Goal: Task Accomplishment & Management: Manage account settings

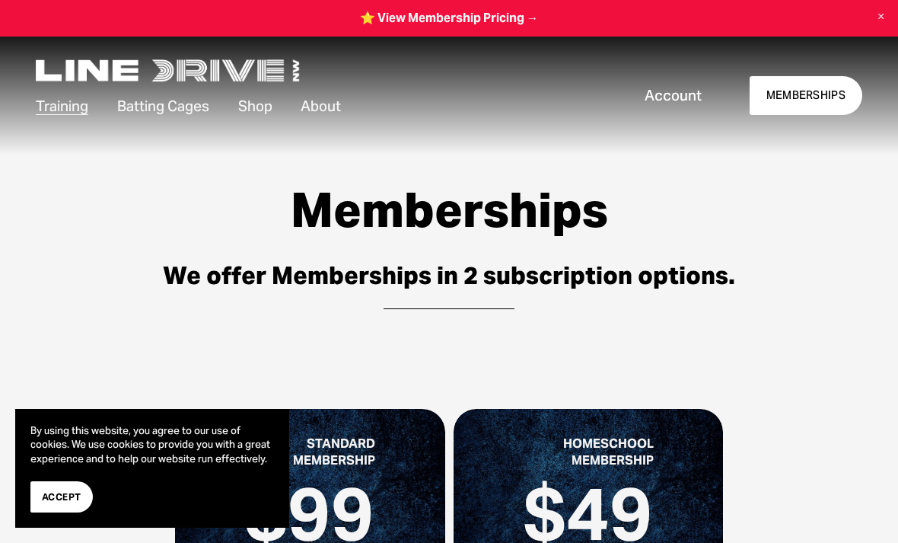
click at [683, 100] on span "Account" at bounding box center [673, 95] width 57 height 20
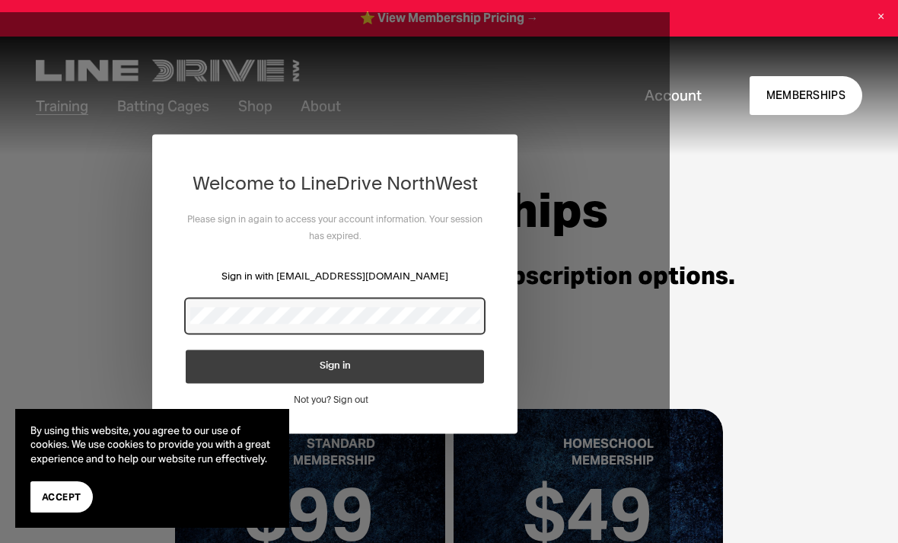
click at [300, 304] on div at bounding box center [335, 315] width 298 height 34
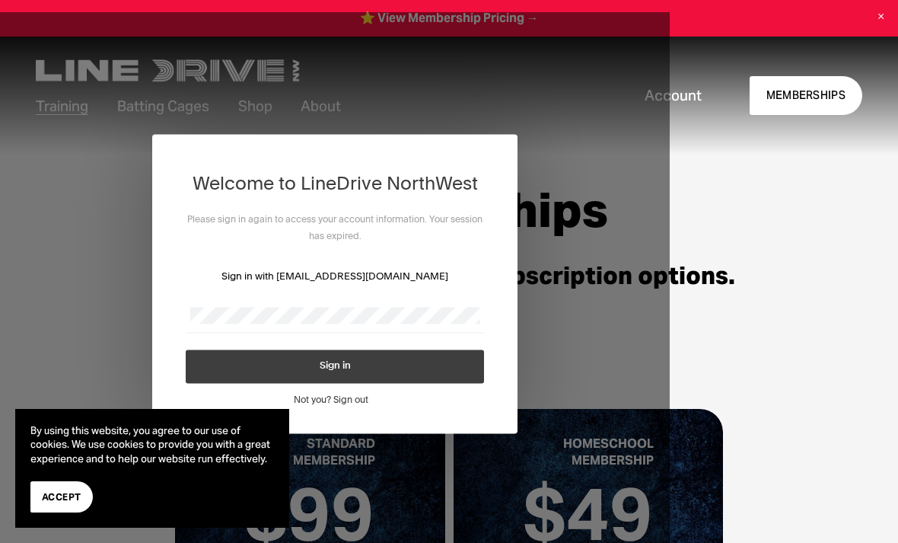
click at [10, 205] on div "Welcome to LineDrive NorthWest Please sign in again to access your account info…" at bounding box center [335, 283] width 670 height 543
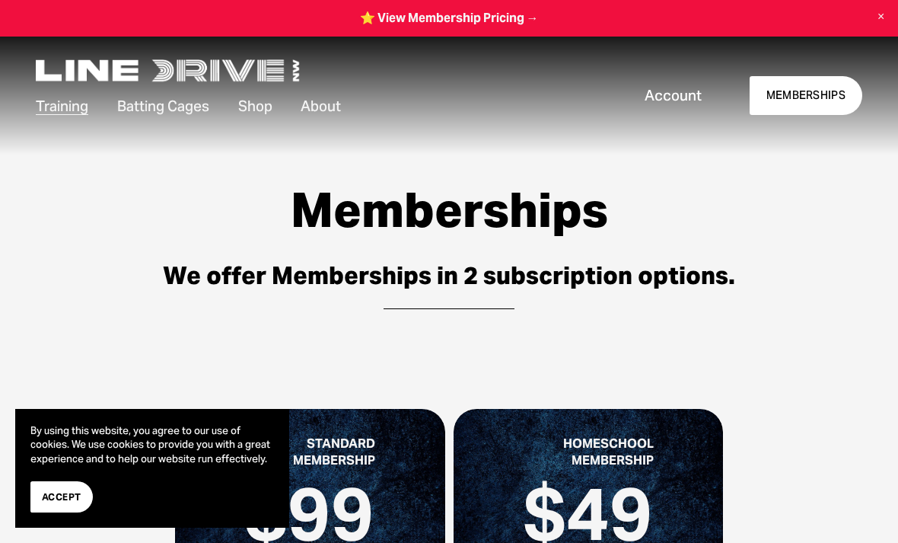
scroll to position [1, 0]
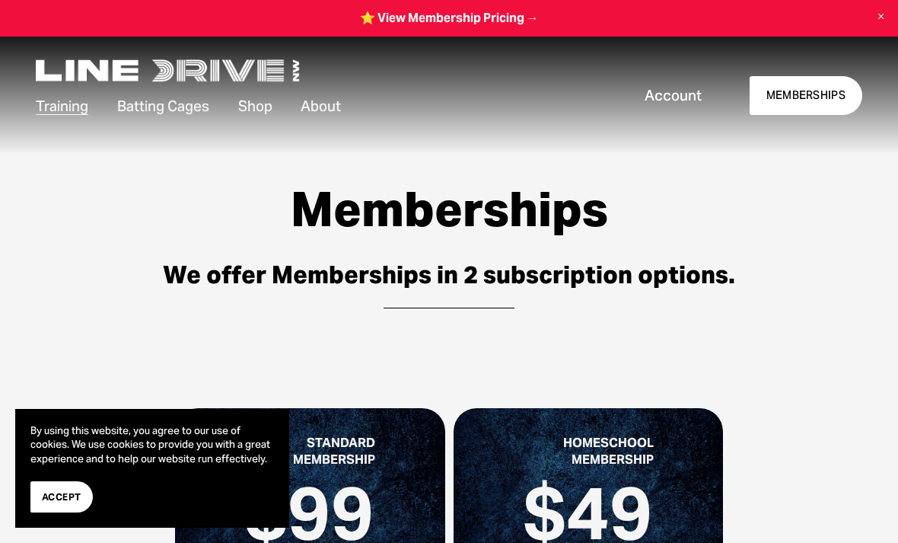
click at [678, 97] on span "Account" at bounding box center [673, 95] width 57 height 20
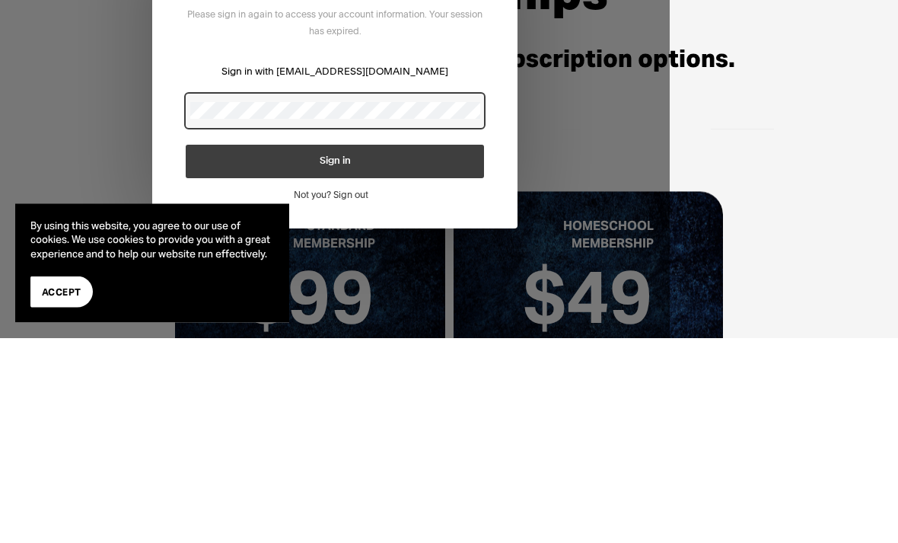
click at [399, 167] on button "Sign in" at bounding box center [335, 161] width 298 height 33
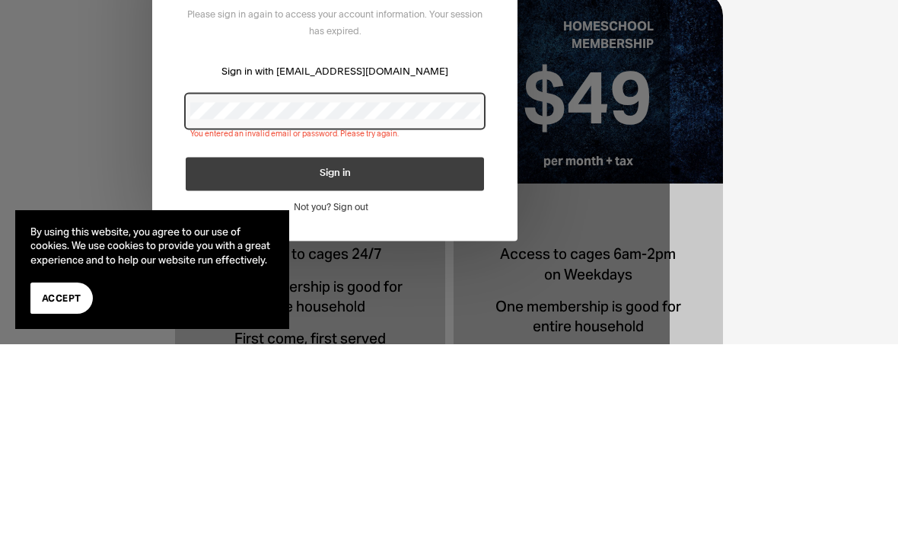
click at [393, 183] on button "Sign in" at bounding box center [335, 173] width 298 height 33
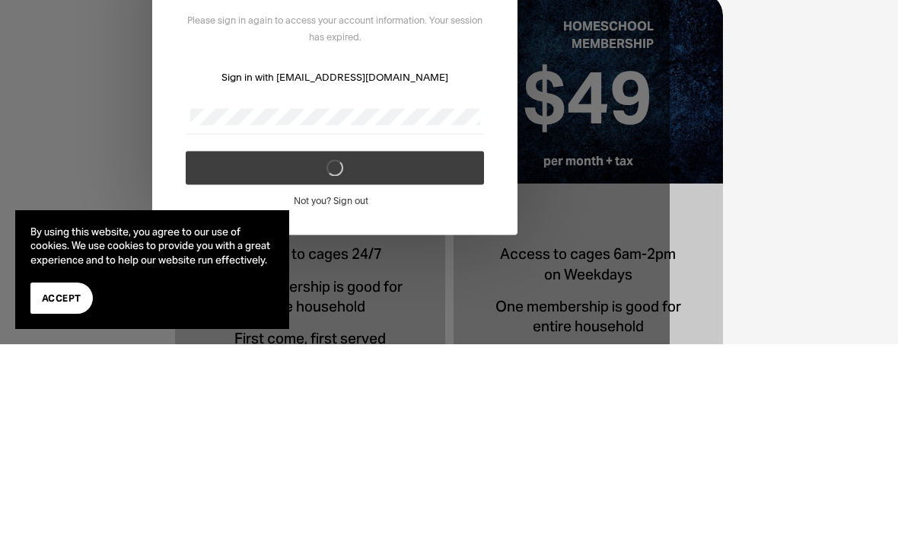
scroll to position [404, 0]
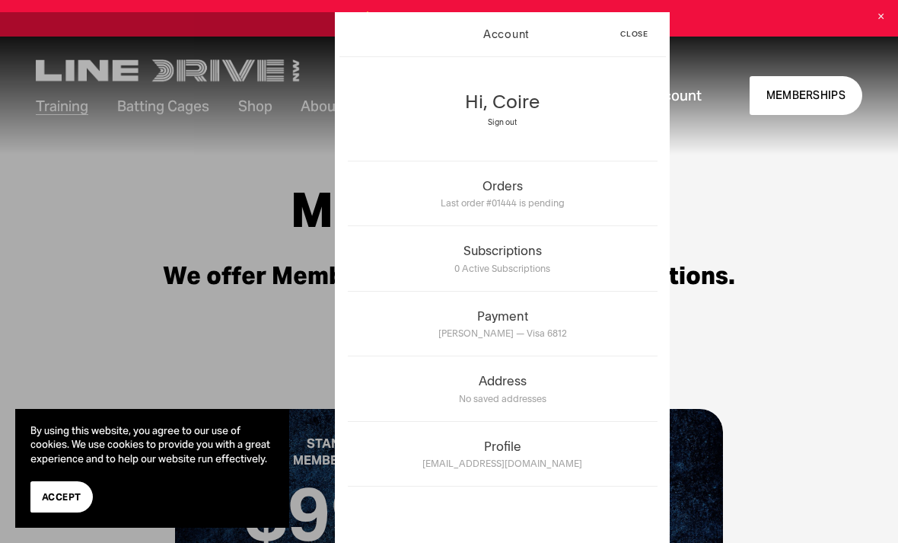
click at [762, 330] on div "Memberships We offer Memberships in 2 subscription options." at bounding box center [449, 250] width 898 height 193
click at [513, 44] on div "Account" at bounding box center [507, 34] width 210 height 44
click at [553, 202] on span "Last order #01444 is pending" at bounding box center [503, 202] width 124 height 11
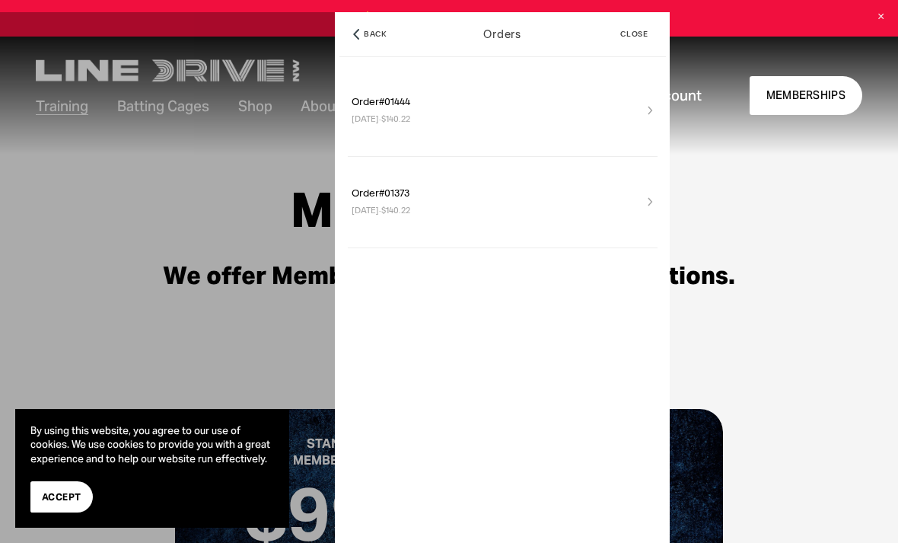
click at [637, 39] on button "Close" at bounding box center [635, 34] width 46 height 44
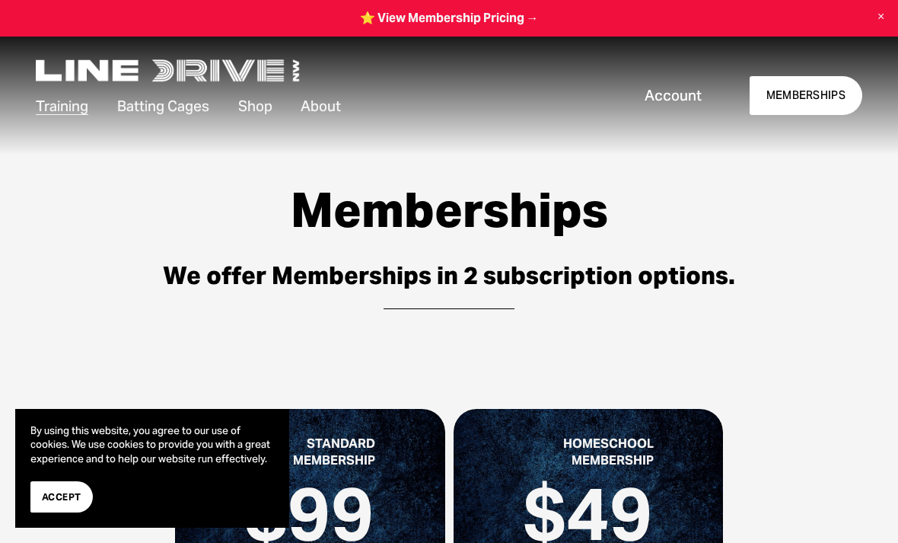
click at [677, 86] on span "Account" at bounding box center [673, 95] width 57 height 20
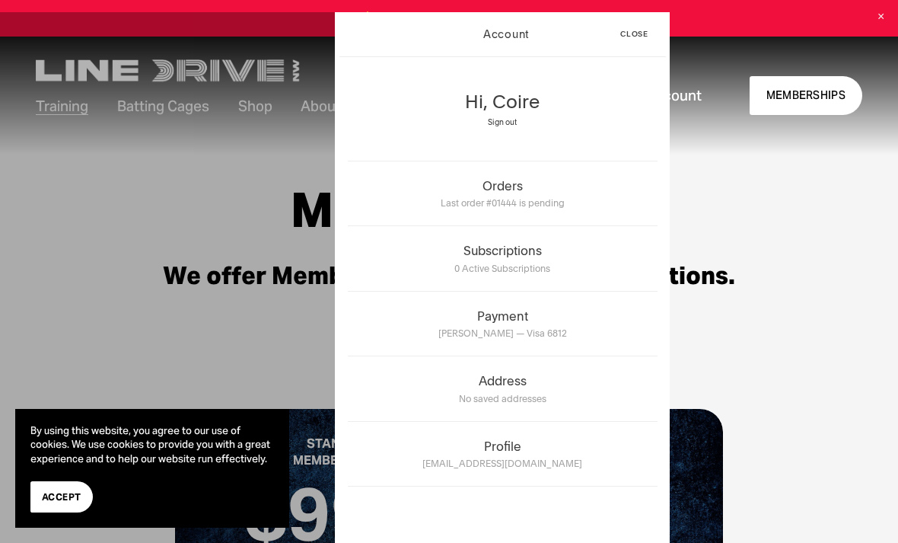
click at [605, 125] on div "Hi, Coire Sign out" at bounding box center [503, 113] width 310 height 96
click at [562, 258] on div "Subscriptions" at bounding box center [503, 250] width 310 height 15
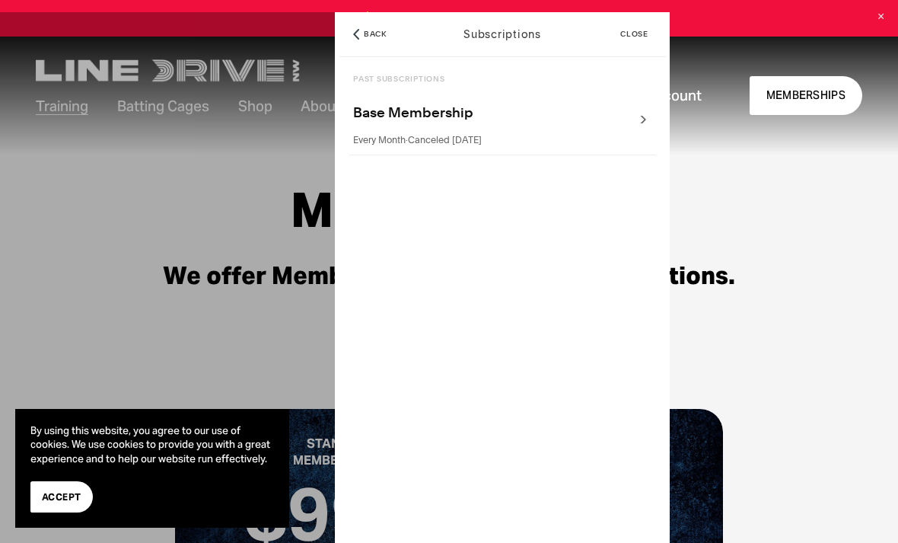
click at [648, 49] on button "Close" at bounding box center [635, 34] width 46 height 44
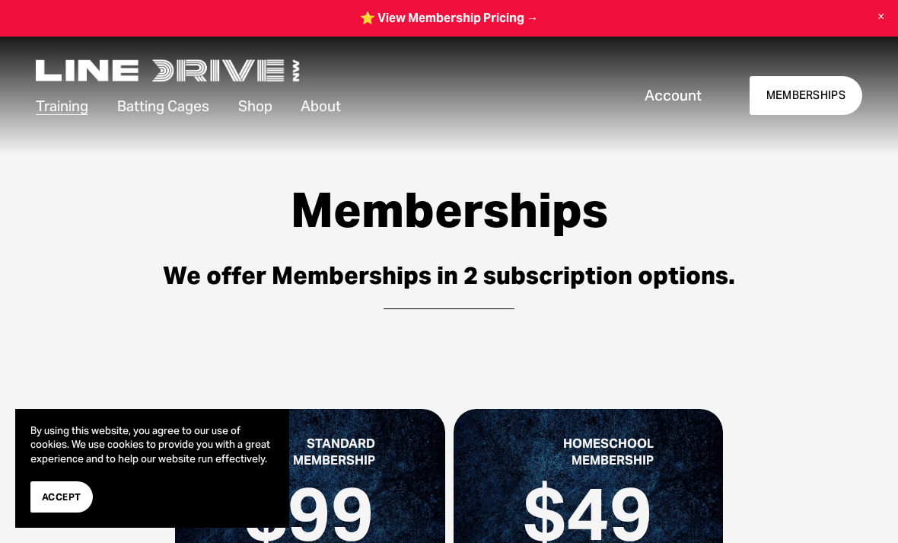
click at [683, 100] on span "Account" at bounding box center [673, 95] width 57 height 20
